Goal: Task Accomplishment & Management: Complete application form

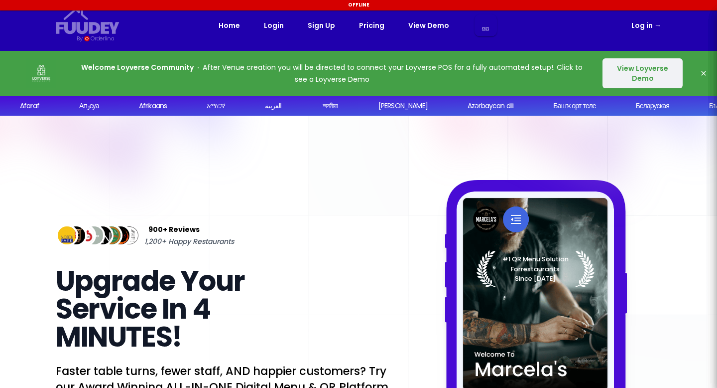
select select "en"
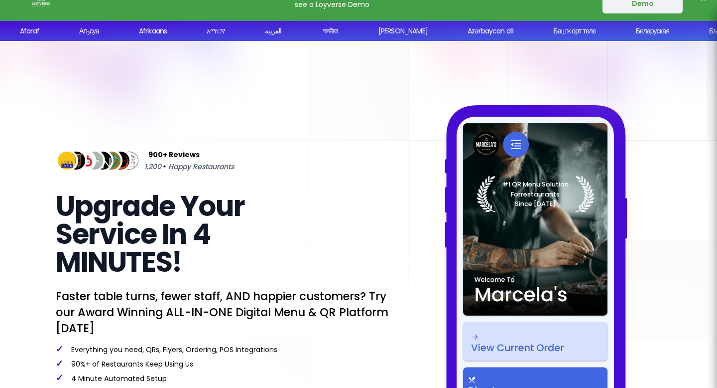
select select "en"
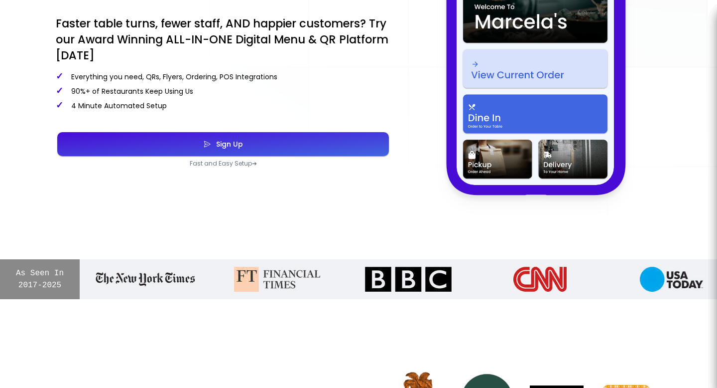
scroll to position [348, 0]
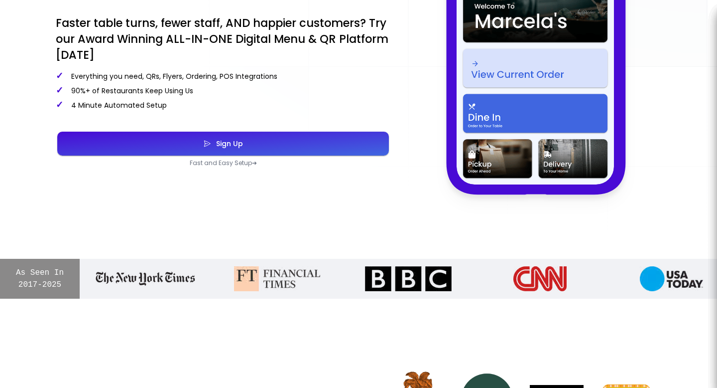
select select "en"
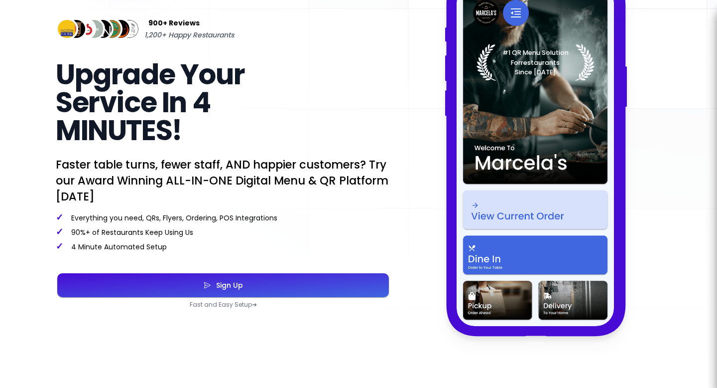
scroll to position [0, 0]
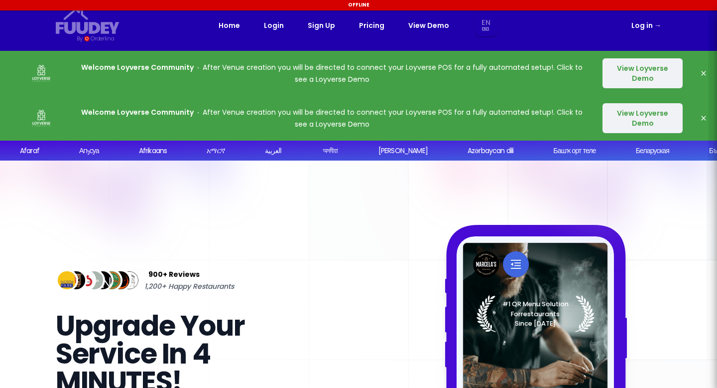
select select "en"
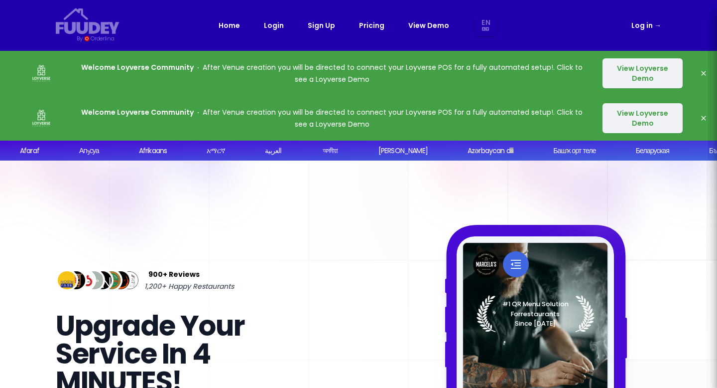
select select "en"
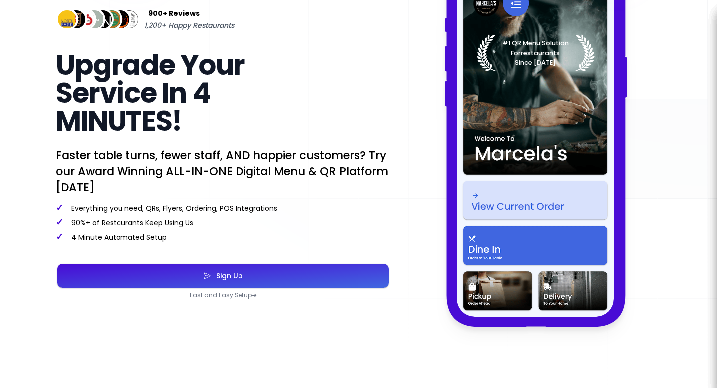
scroll to position [279, 0]
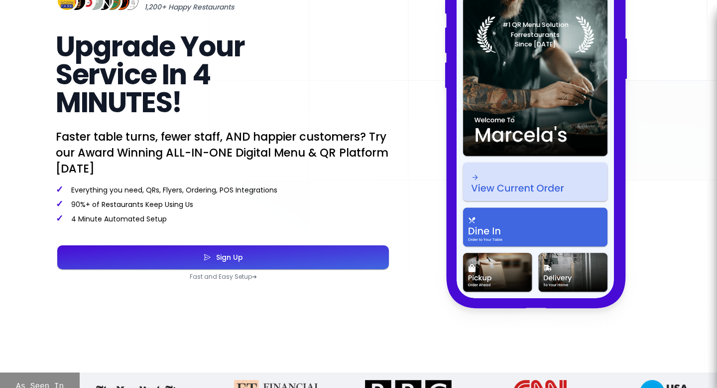
click at [125, 255] on button "Sign Up" at bounding box center [223, 257] width 332 height 24
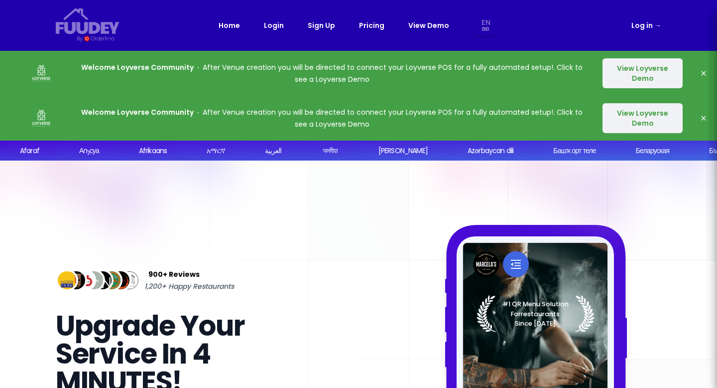
select select "en"
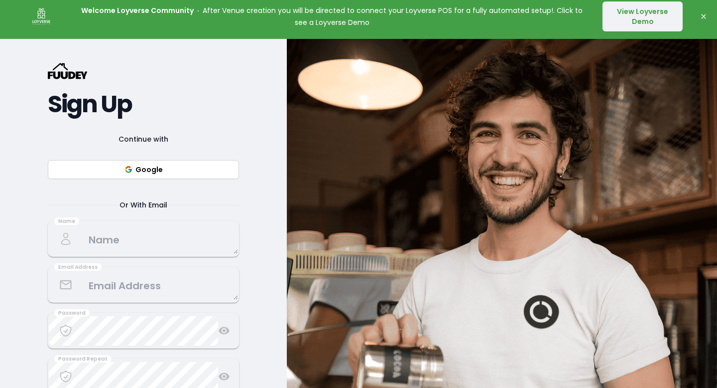
scroll to position [148, 0]
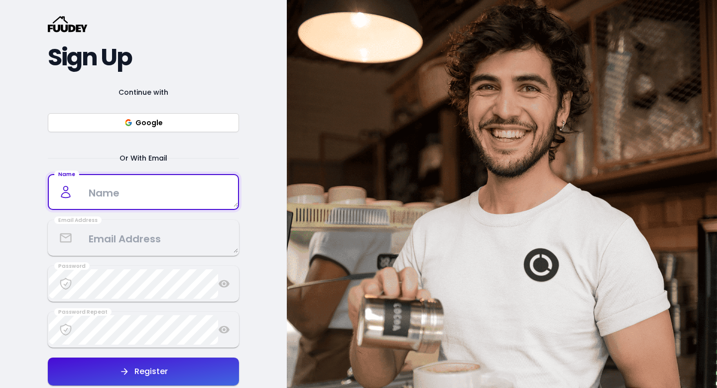
click at [146, 185] on textarea at bounding box center [143, 191] width 189 height 29
select select "en"
click at [149, 198] on textarea at bounding box center [143, 191] width 189 height 29
type textarea "[PERSON_NAME]"
type textarea "[EMAIL_ADDRESS][DOMAIN_NAME]"
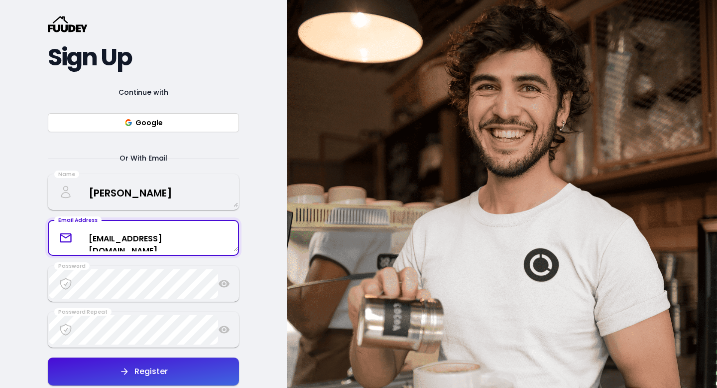
click at [139, 238] on textarea "[EMAIL_ADDRESS][DOMAIN_NAME]" at bounding box center [143, 238] width 189 height 26
type textarea "sp"
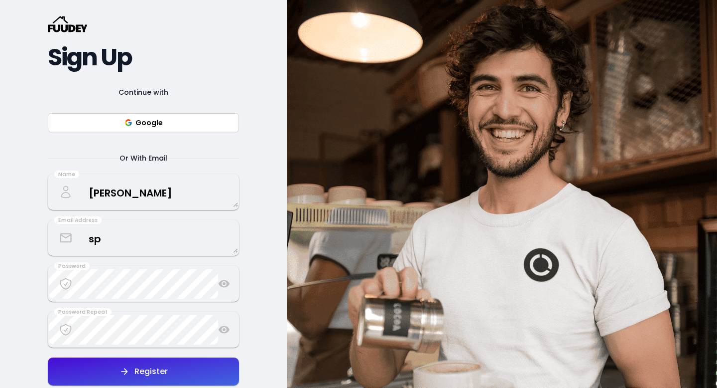
select select "en"
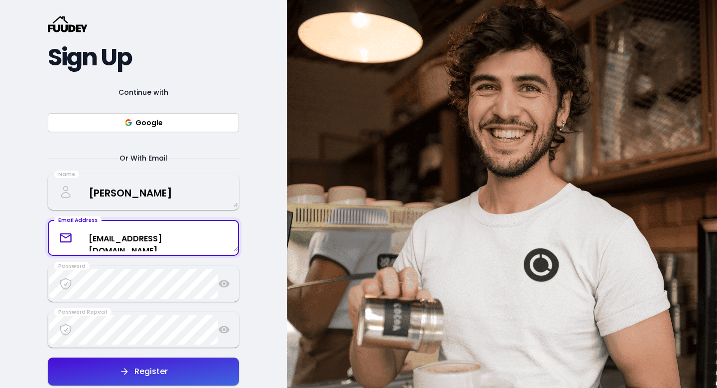
scroll to position [166, 0]
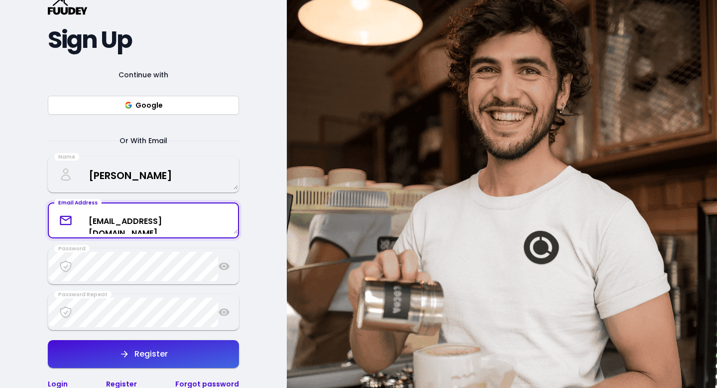
type textarea "[EMAIL_ADDRESS][DOMAIN_NAME]"
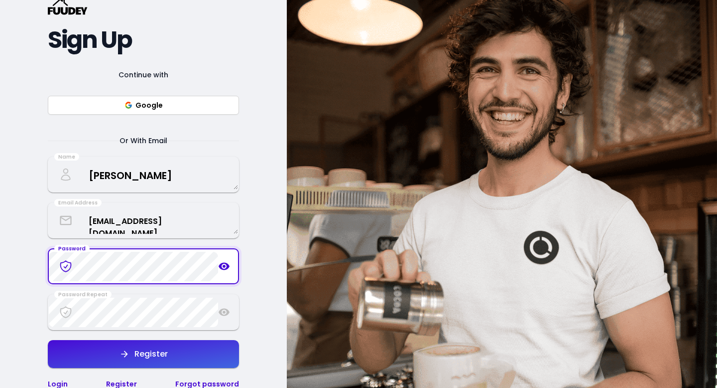
scroll to position [166, 0]
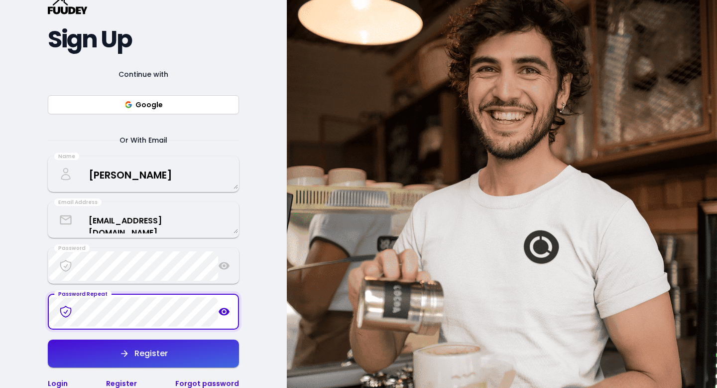
click at [224, 308] on icon at bounding box center [224, 311] width 11 height 7
click at [225, 263] on icon at bounding box center [224, 265] width 11 height 7
click at [190, 350] on button "Register" at bounding box center [143, 353] width 191 height 28
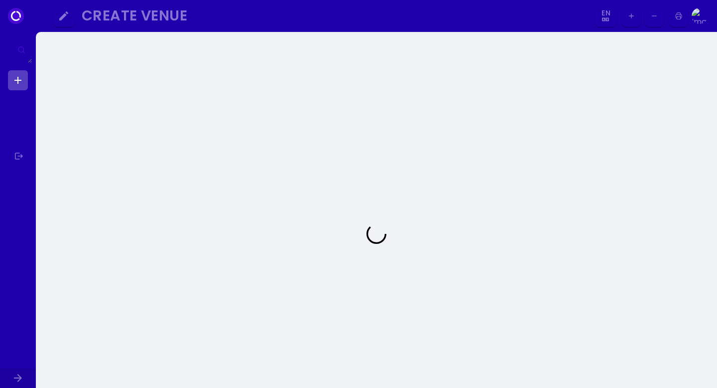
select select "en"
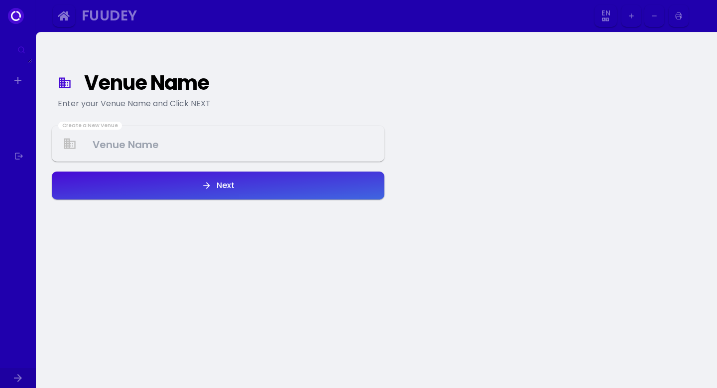
select select "en"
click at [177, 148] on Venue at bounding box center [218, 143] width 331 height 29
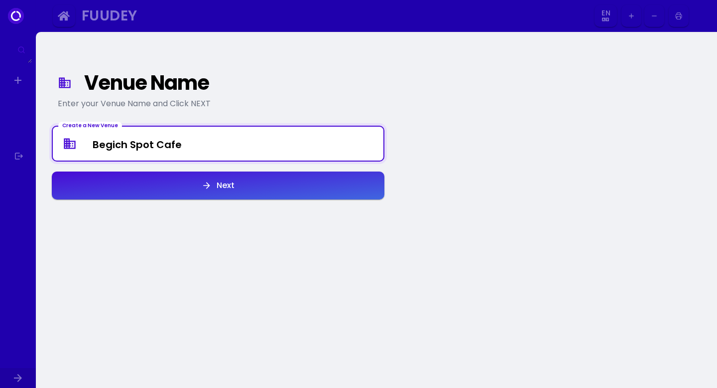
type Venue "Begich Spot Cafe"
click at [169, 184] on button "Next" at bounding box center [218, 185] width 333 height 28
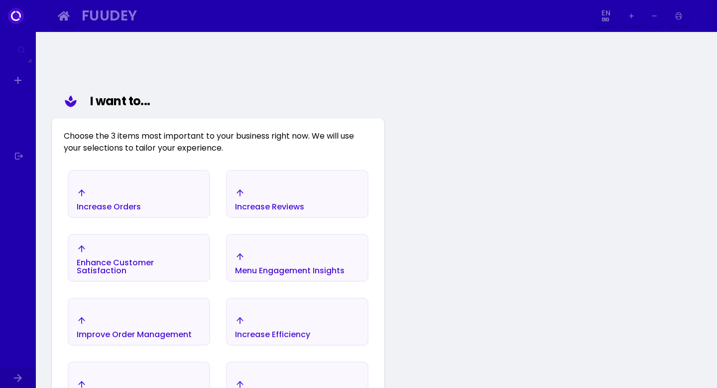
scroll to position [80, 0]
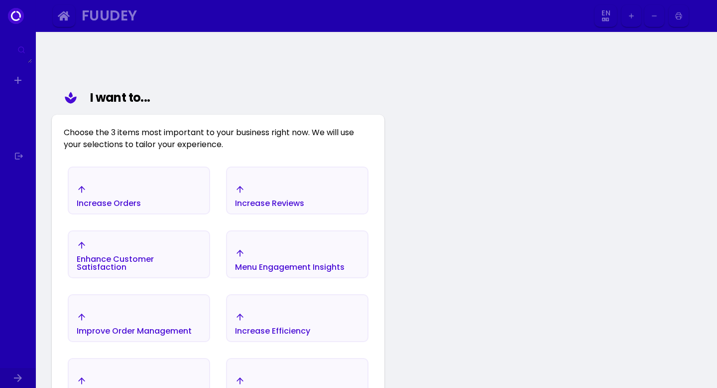
click at [181, 209] on div "Increase Orders" at bounding box center [139, 195] width 140 height 35
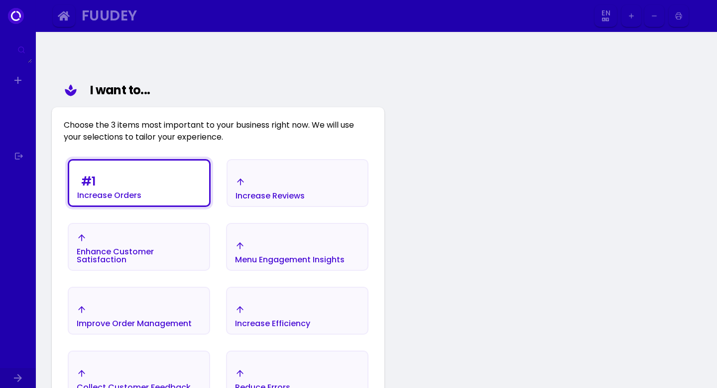
scroll to position [130, 0]
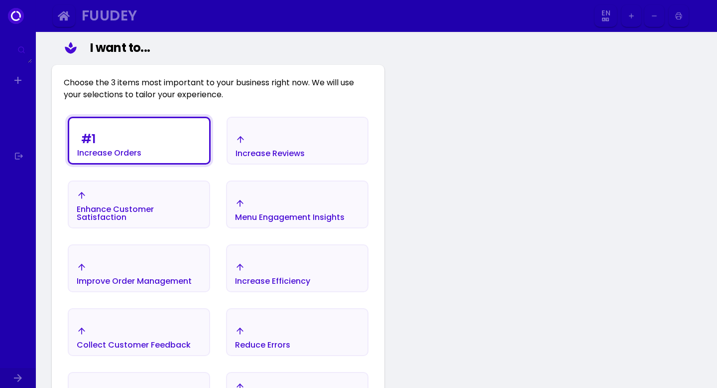
click at [176, 210] on div "Enhance Customer Satisfaction" at bounding box center [139, 213] width 125 height 16
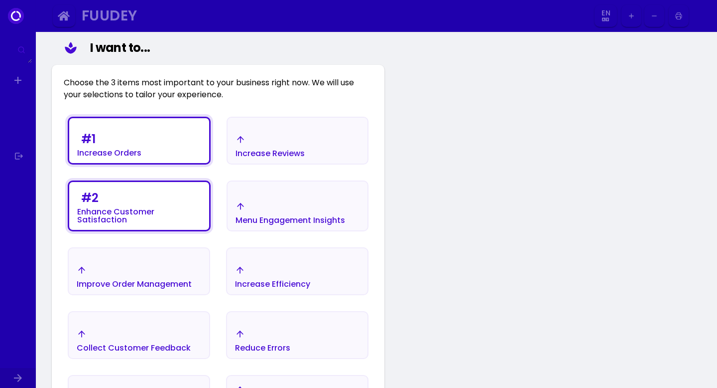
click at [172, 260] on div "Improve Order Management" at bounding box center [139, 276] width 140 height 35
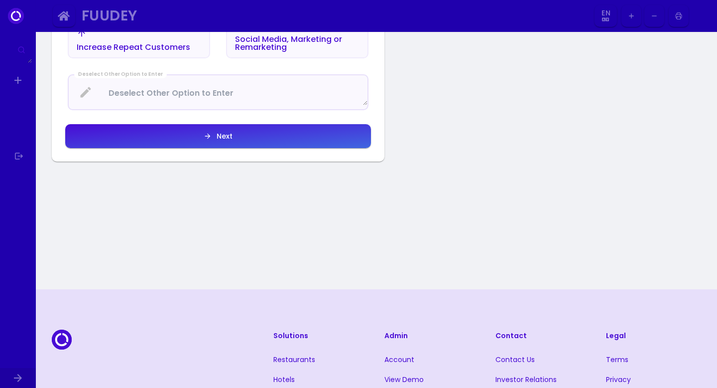
scroll to position [532, 0]
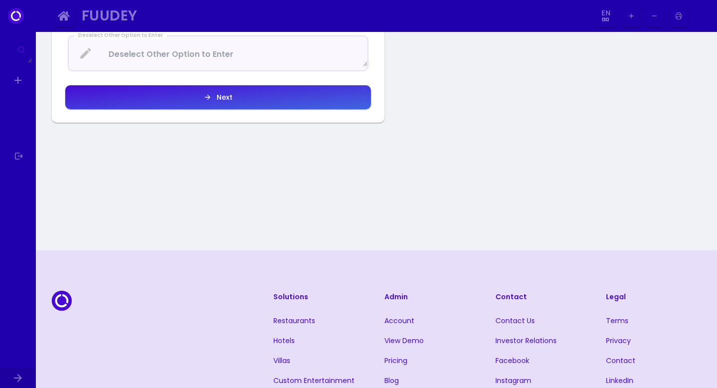
click at [224, 99] on div "Next" at bounding box center [222, 97] width 21 height 7
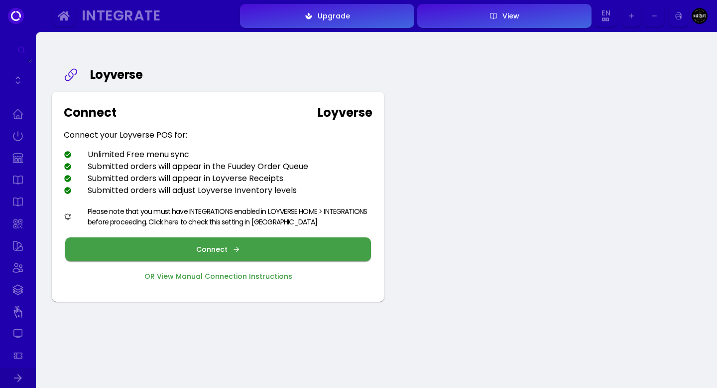
click at [198, 255] on button "Connect" at bounding box center [218, 249] width 306 height 24
